Goal: Register for event/course

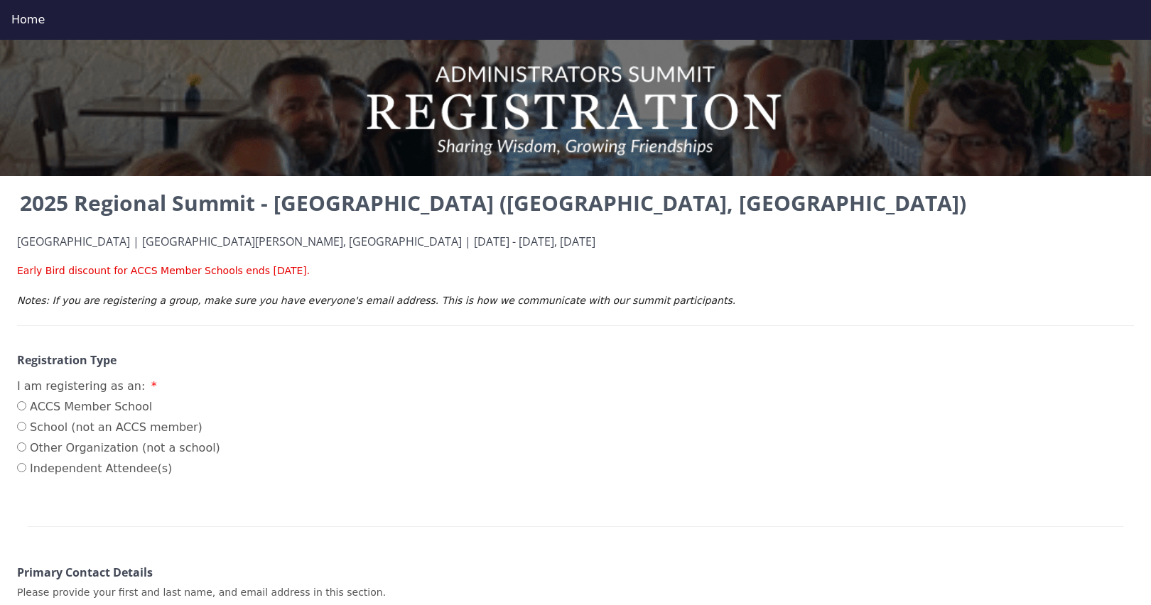
click at [78, 399] on label "ACCS Member School" at bounding box center [118, 407] width 203 height 17
click at [26, 401] on input "ACCS Member School" at bounding box center [21, 405] width 9 height 9
radio input "true"
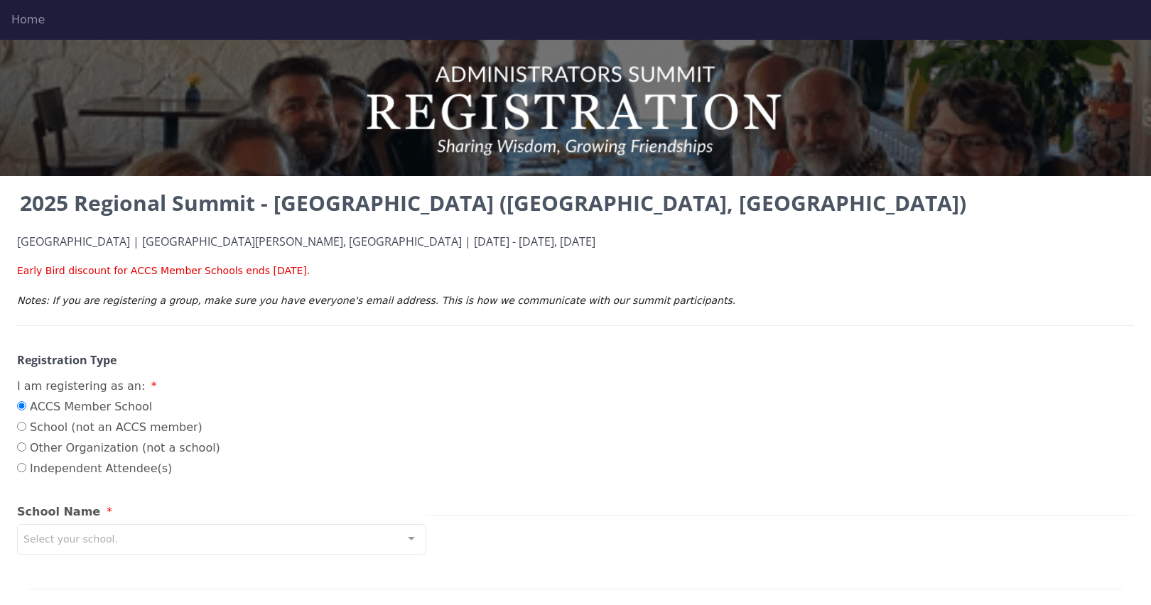
click at [31, 25] on div "Home" at bounding box center [575, 19] width 1128 height 17
